Goal: Find specific fact

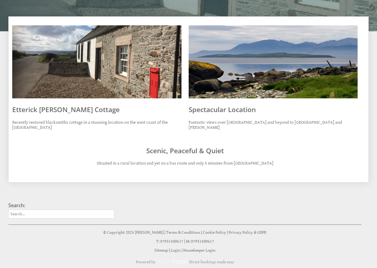
scroll to position [178, 0]
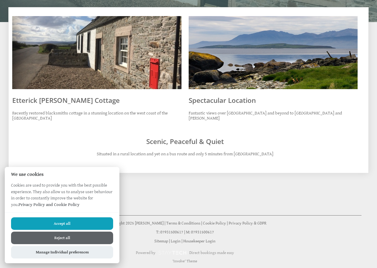
click at [83, 223] on button "Accept all" at bounding box center [62, 223] width 102 height 13
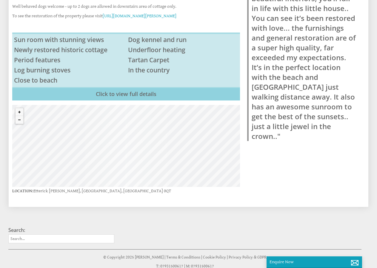
scroll to position [267, 0]
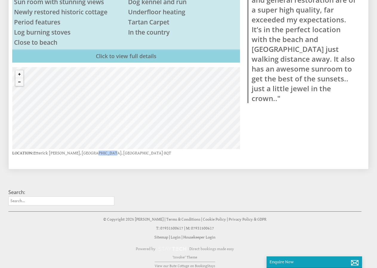
drag, startPoint x: 88, startPoint y: 148, endPoint x: 100, endPoint y: 148, distance: 11.9
click at [106, 149] on p "Location: Etterick [PERSON_NAME], [GEOGRAPHIC_DATA], [GEOGRAPHIC_DATA] 0QT" at bounding box center [126, 153] width 228 height 8
copy p "PA20 0QT"
